Goal: Information Seeking & Learning: Learn about a topic

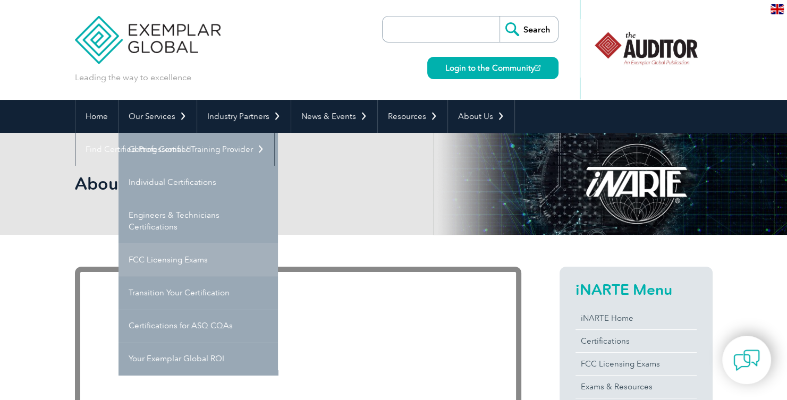
click at [169, 265] on link "FCC Licensing Exams" at bounding box center [197, 259] width 159 height 33
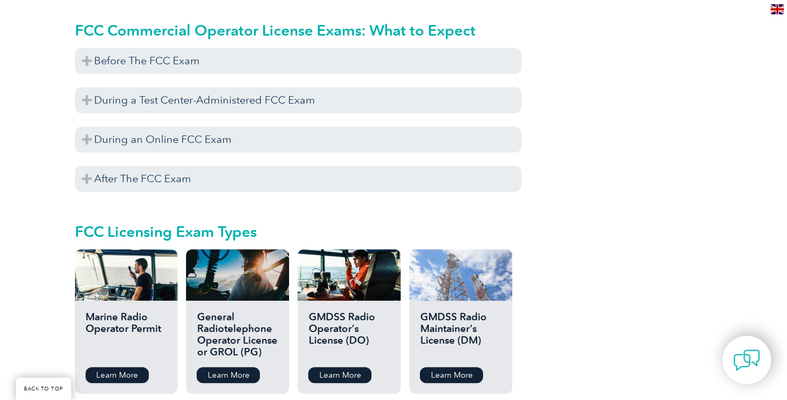
scroll to position [897, 0]
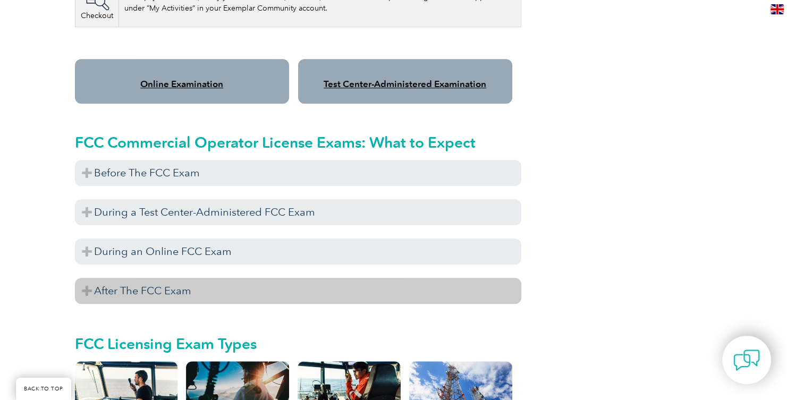
click at [141, 279] on h3 "After The FCC Exam" at bounding box center [298, 291] width 446 height 26
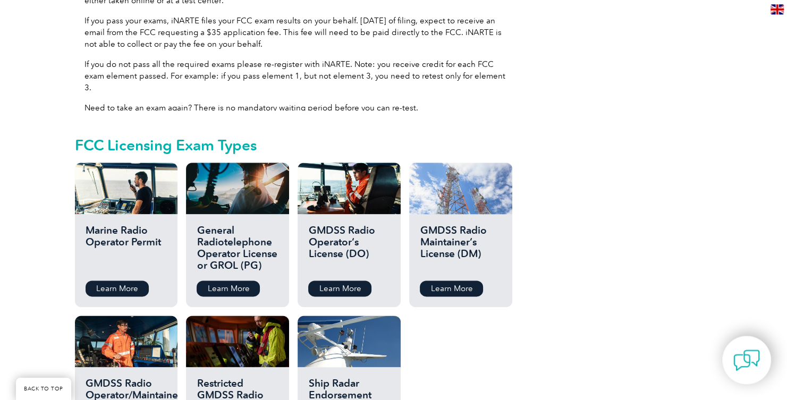
scroll to position [1234, 0]
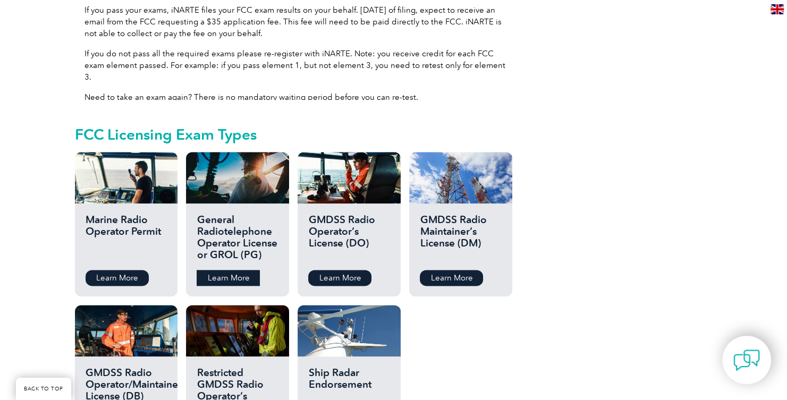
click at [228, 270] on link "Learn More" at bounding box center [228, 278] width 63 height 16
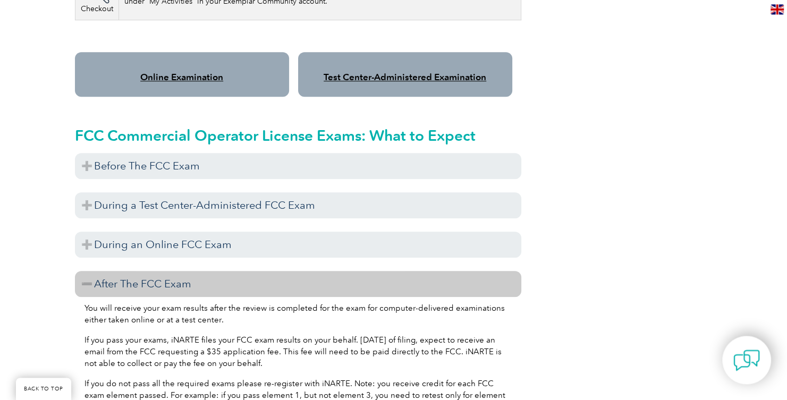
scroll to position [897, 0]
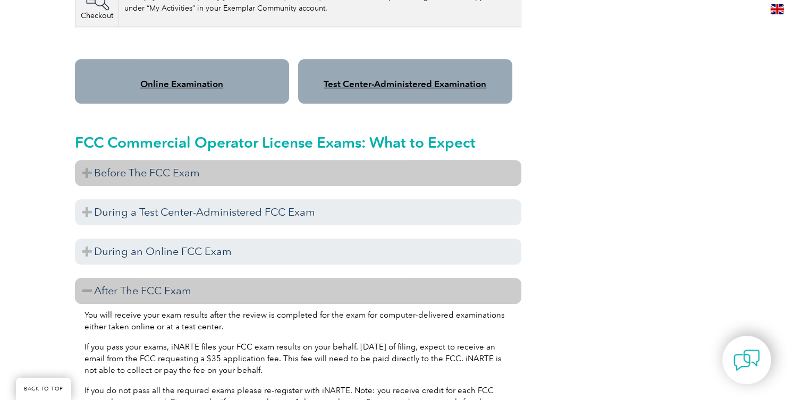
click at [139, 160] on h3 "Before The FCC Exam" at bounding box center [298, 173] width 446 height 26
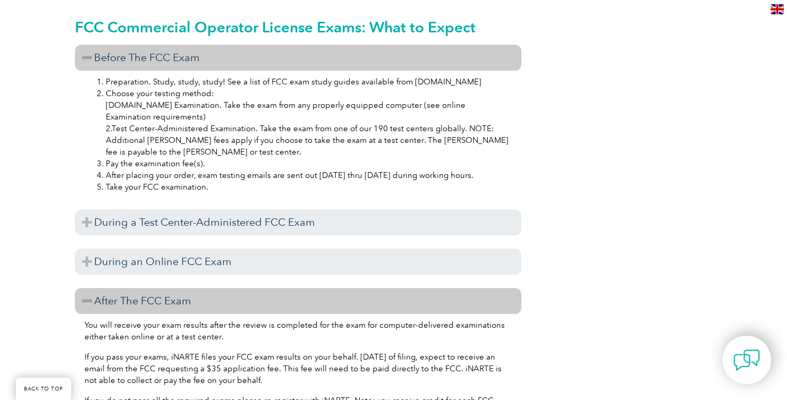
scroll to position [1009, 0]
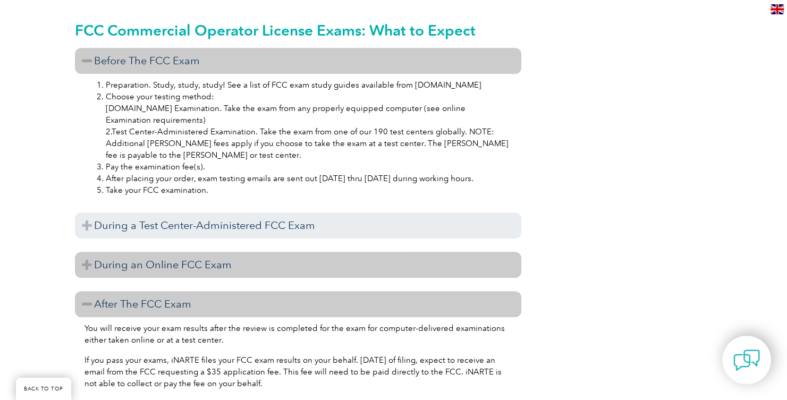
click at [171, 256] on h3 "During an Online FCC Exam" at bounding box center [298, 265] width 446 height 26
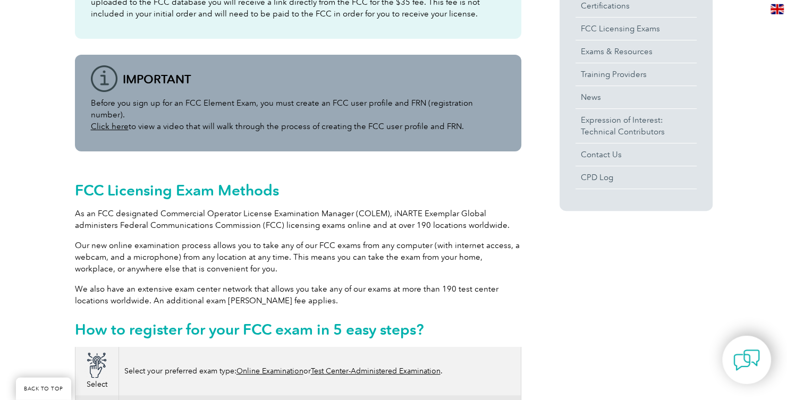
scroll to position [336, 0]
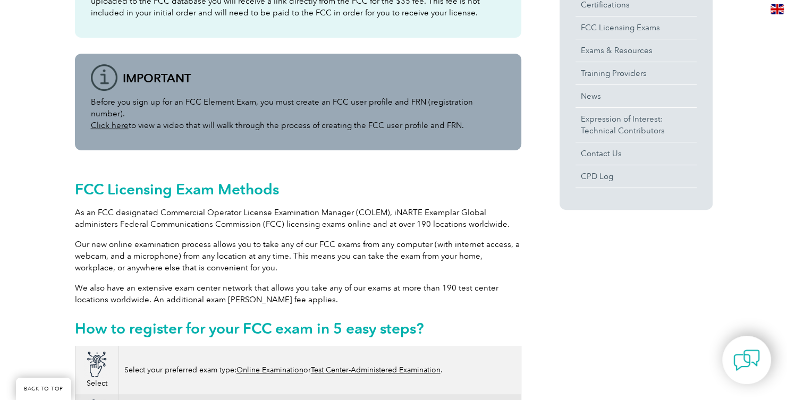
click at [114, 121] on link "Click here" at bounding box center [110, 126] width 38 height 10
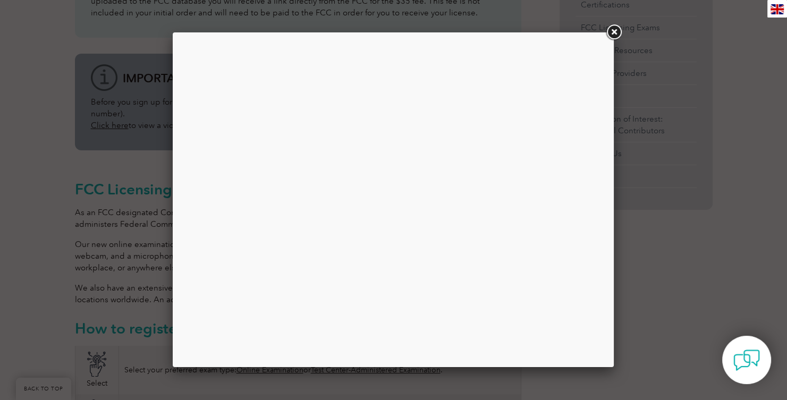
click at [712, 37] on div at bounding box center [393, 200] width 787 height 400
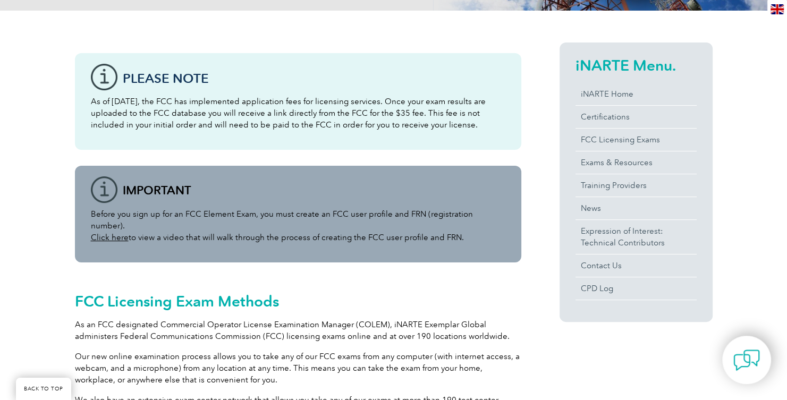
scroll to position [0, 0]
